Goal: Information Seeking & Learning: Learn about a topic

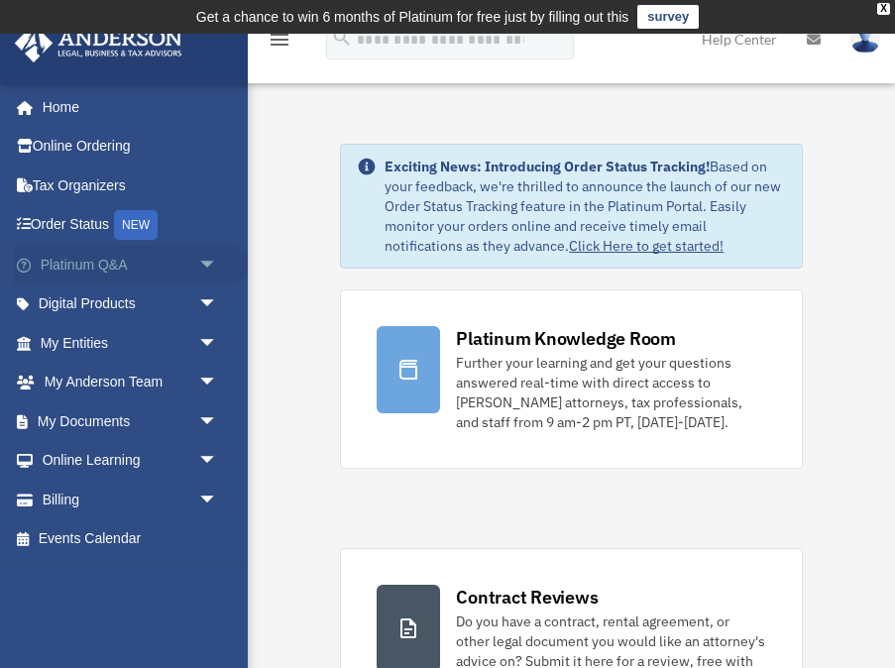
click at [204, 254] on span "arrow_drop_down" at bounding box center [218, 265] width 40 height 41
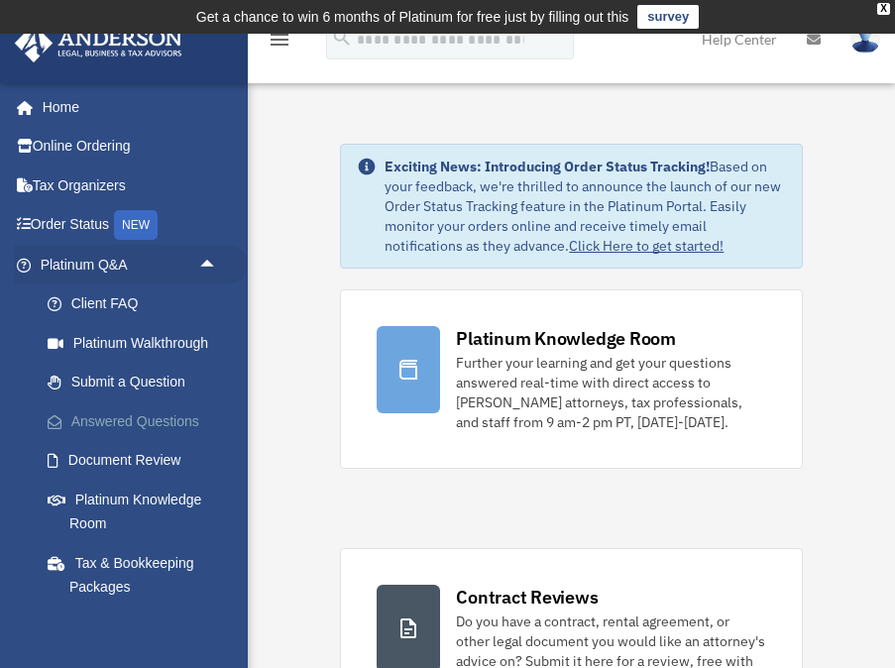
click at [178, 409] on link "Answered Questions" at bounding box center [138, 422] width 220 height 40
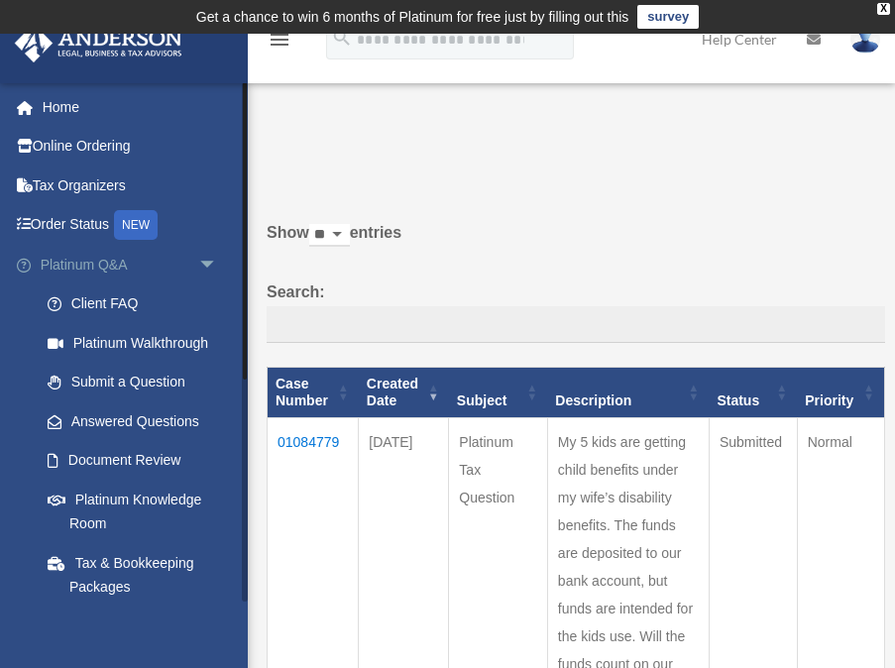
click at [214, 264] on span "arrow_drop_down" at bounding box center [218, 265] width 40 height 41
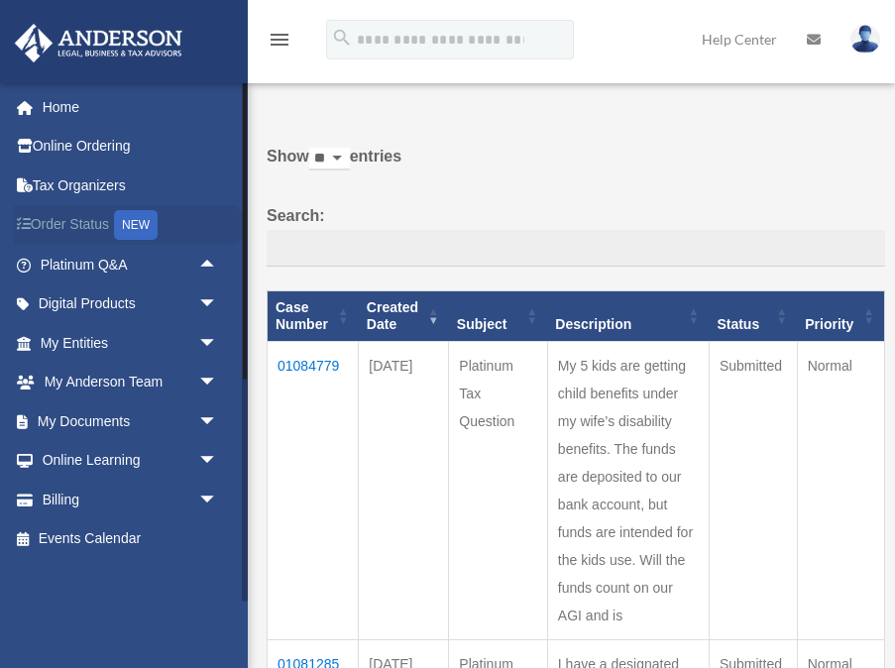
scroll to position [60, 0]
